Goal: Navigation & Orientation: Find specific page/section

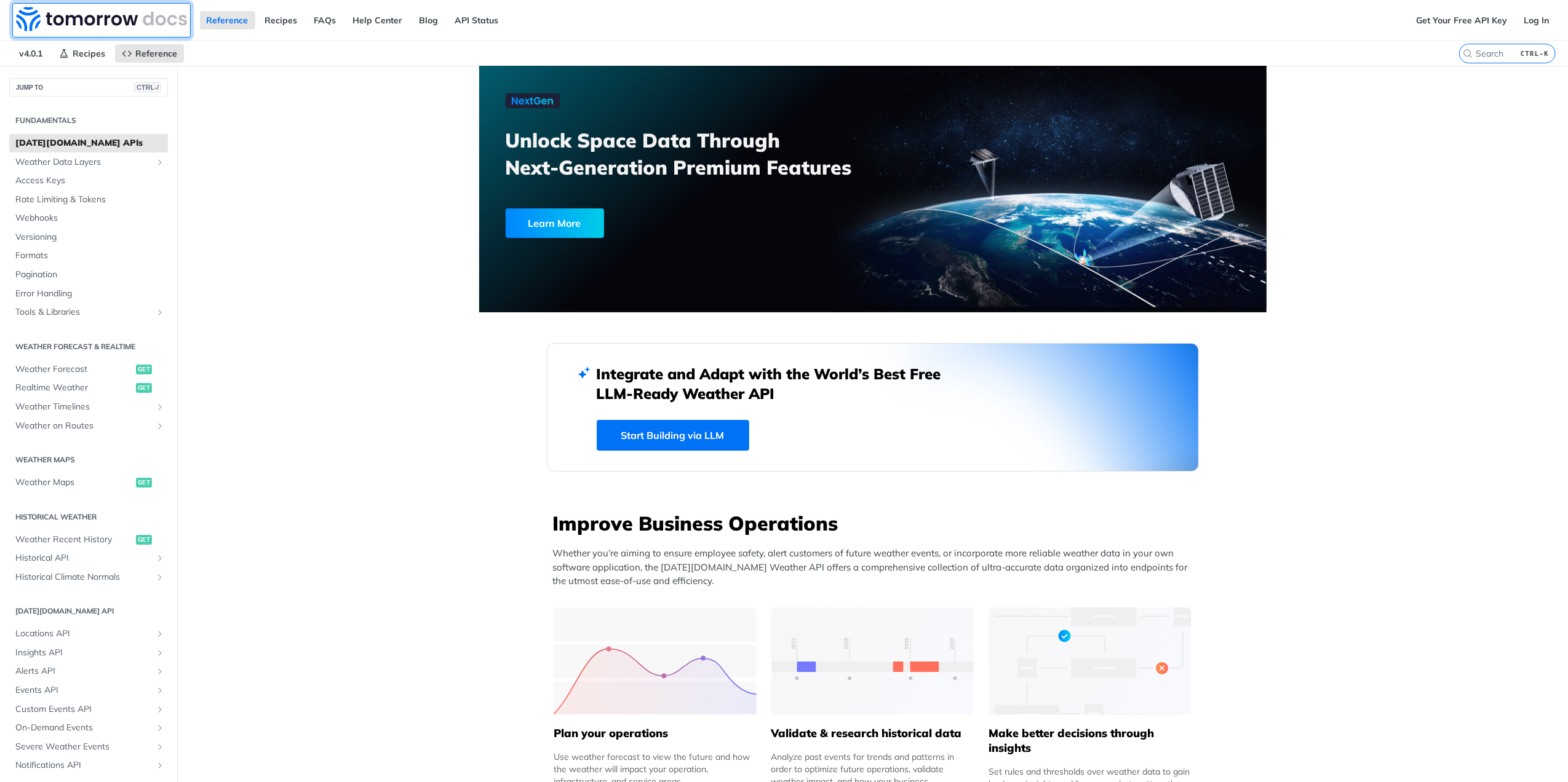
click at [55, 25] on img at bounding box center [102, 19] width 171 height 24
click at [281, 22] on link "Recipes" at bounding box center [281, 20] width 46 height 18
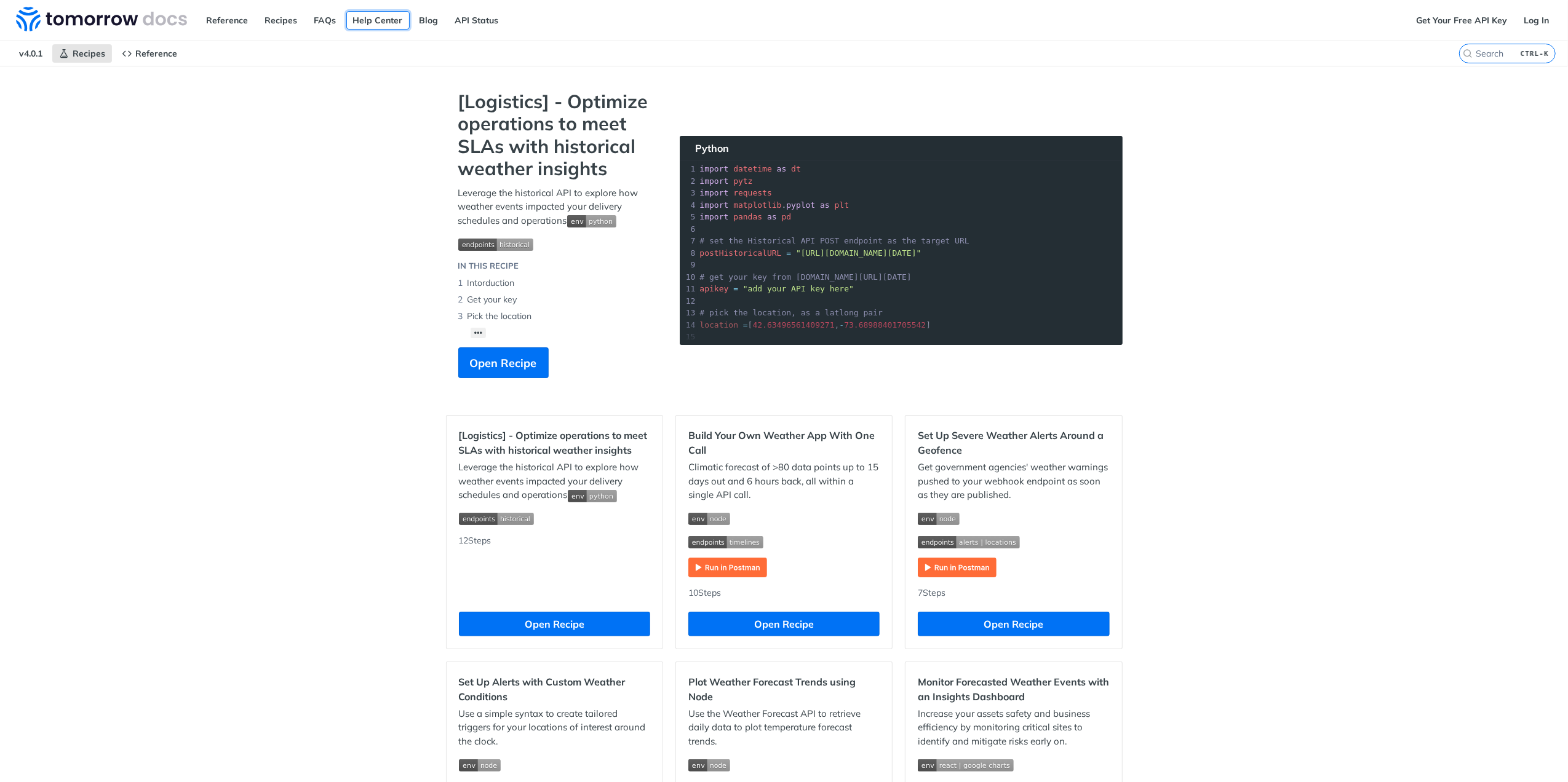
click at [373, 15] on link "Help Center" at bounding box center [378, 20] width 63 height 18
click at [437, 18] on link "Blog" at bounding box center [428, 20] width 32 height 18
